Goal: Ask a question

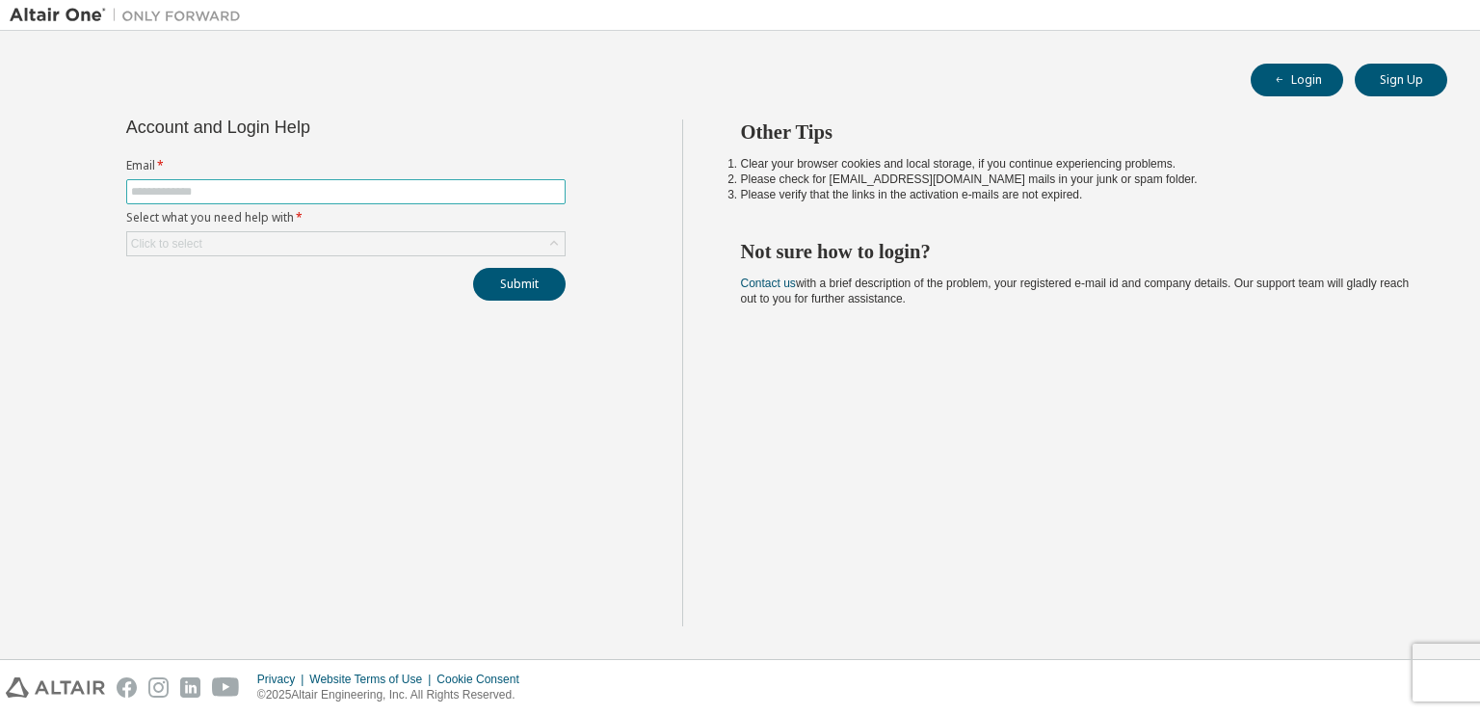
click at [248, 199] on span at bounding box center [345, 191] width 439 height 25
click at [239, 194] on input "text" at bounding box center [346, 191] width 430 height 15
type input "**********"
click at [265, 248] on div "Click to select" at bounding box center [345, 243] width 437 height 23
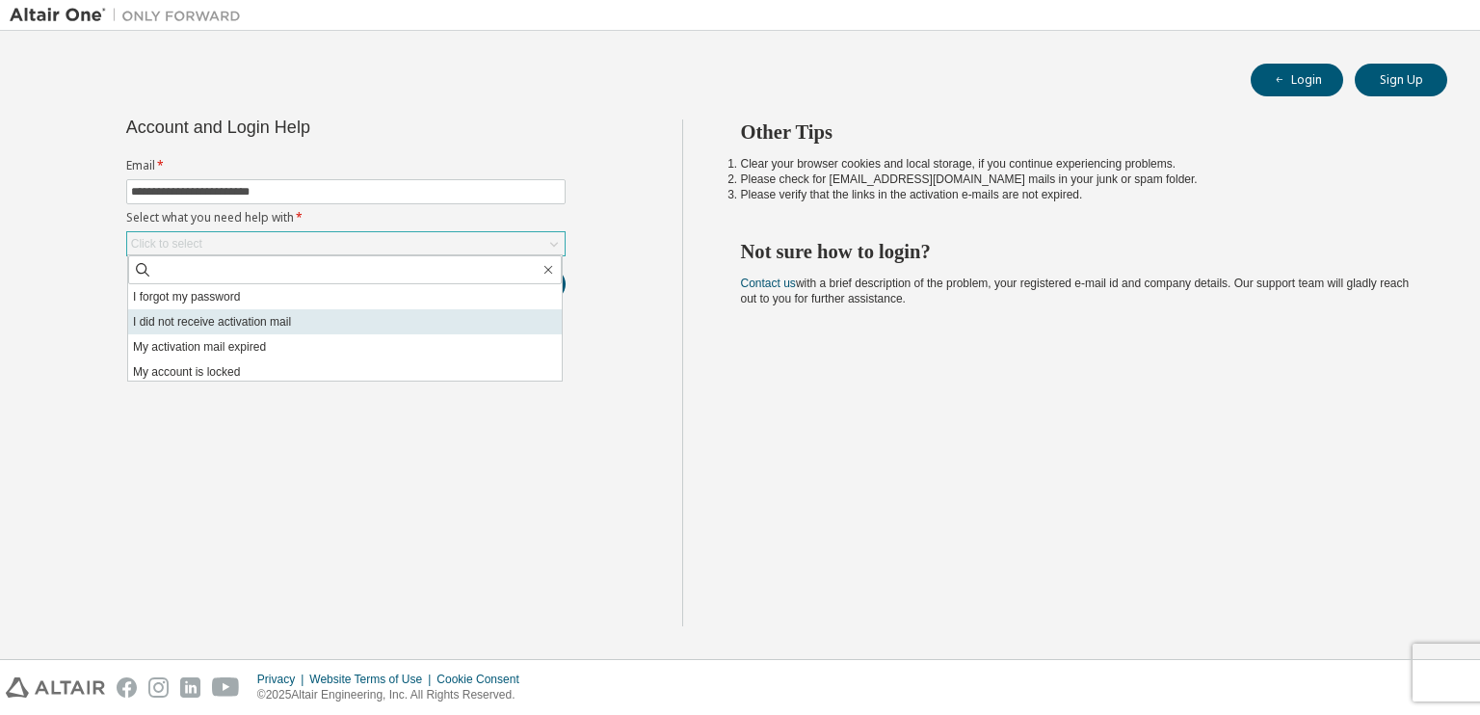
scroll to position [54, 0]
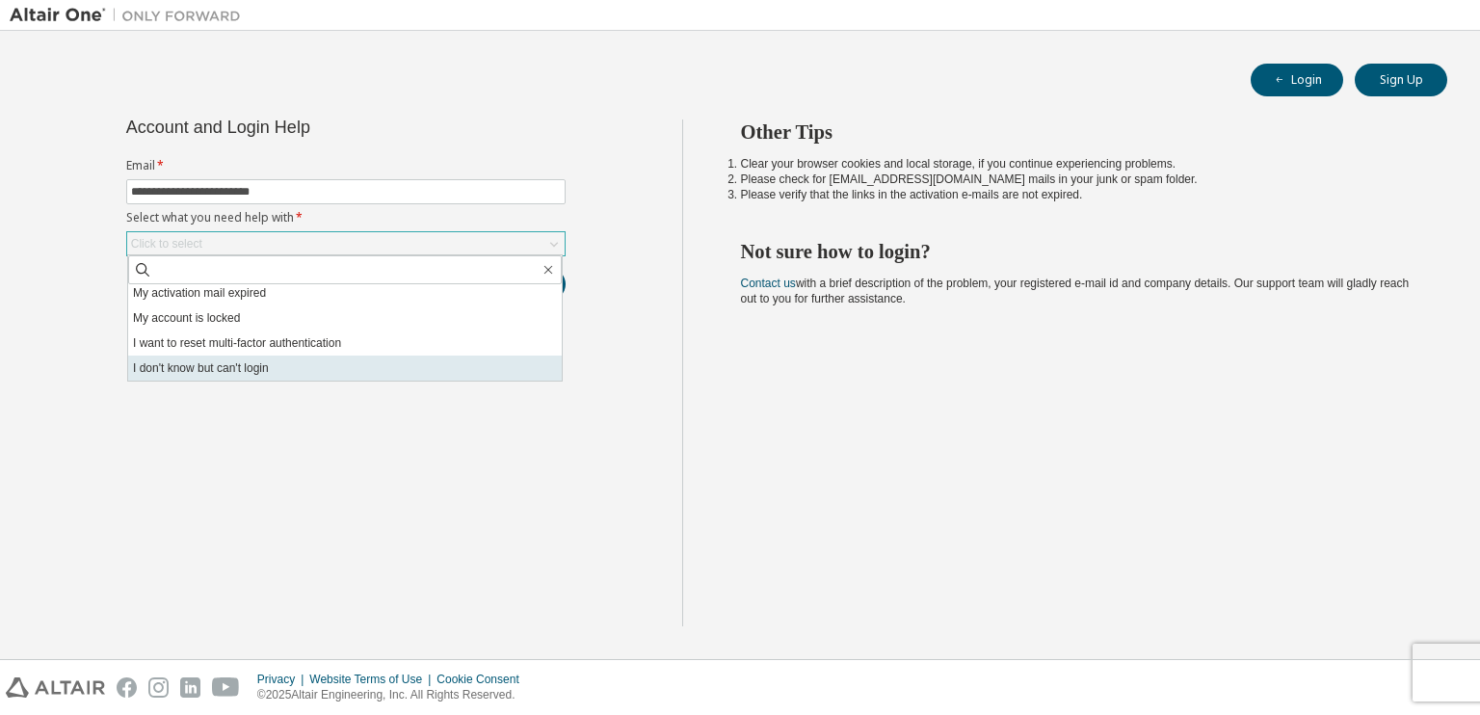
click at [303, 369] on li "I don't know but can't login" at bounding box center [344, 367] width 433 height 25
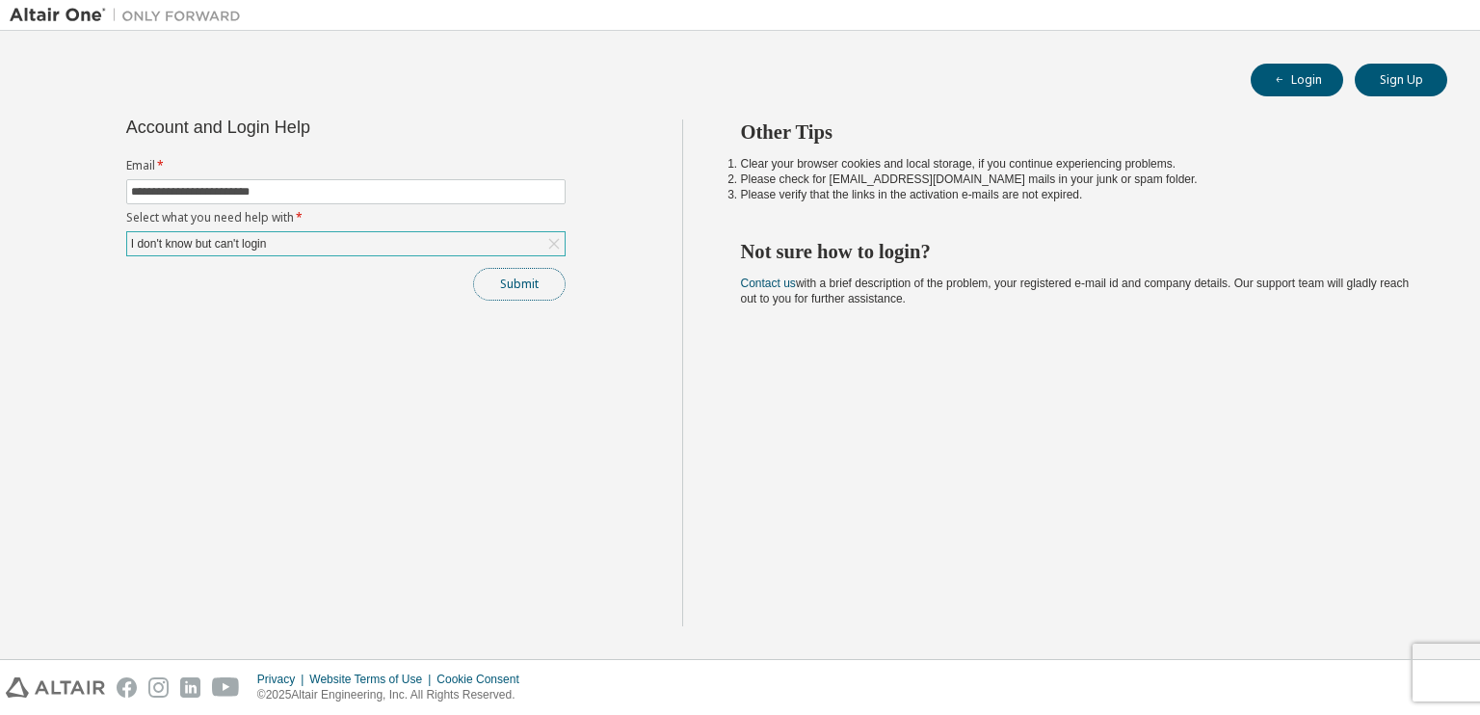
click at [542, 291] on button "Submit" at bounding box center [519, 284] width 92 height 33
